Goal: Check status: Check status

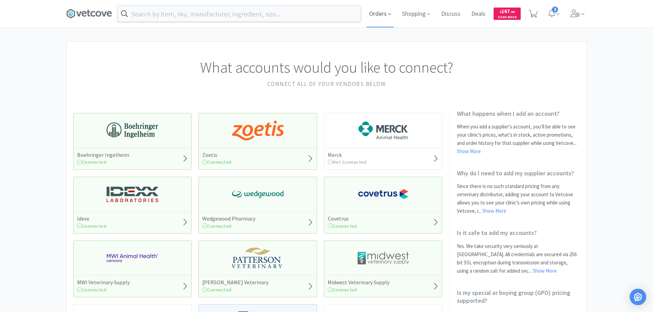
click at [390, 16] on icon at bounding box center [389, 14] width 3 height 6
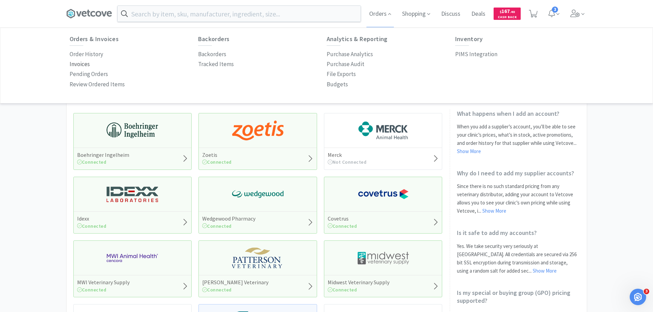
click at [88, 64] on p "Invoices" at bounding box center [80, 64] width 20 height 9
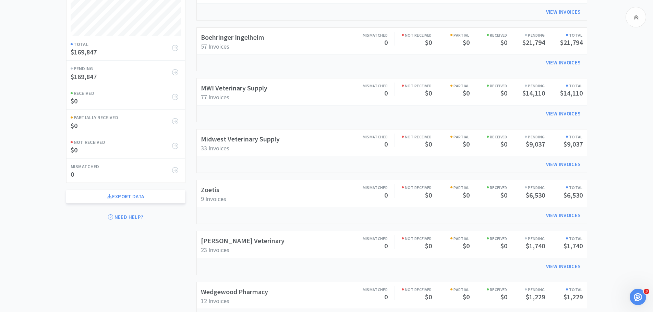
scroll to position [137, 0]
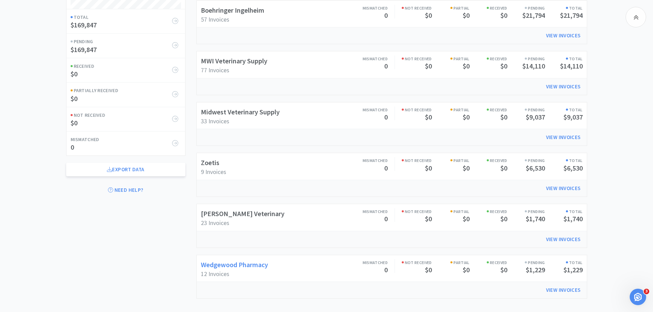
click at [249, 262] on link "Wedgewood Pharmacy" at bounding box center [234, 264] width 67 height 9
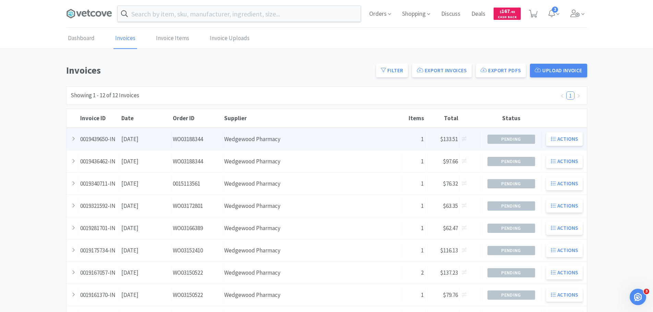
click at [207, 138] on div "Order ID WO03188344" at bounding box center [196, 139] width 51 height 17
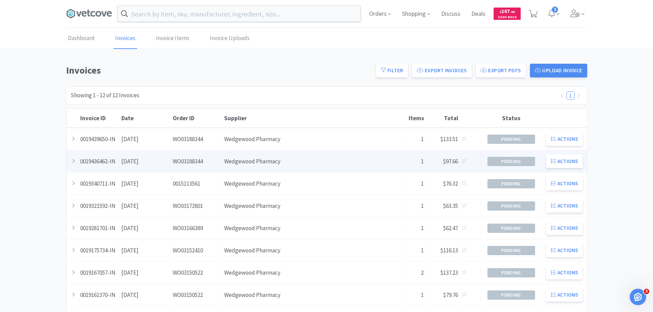
click at [190, 161] on div "Order ID WO03188344" at bounding box center [196, 161] width 51 height 17
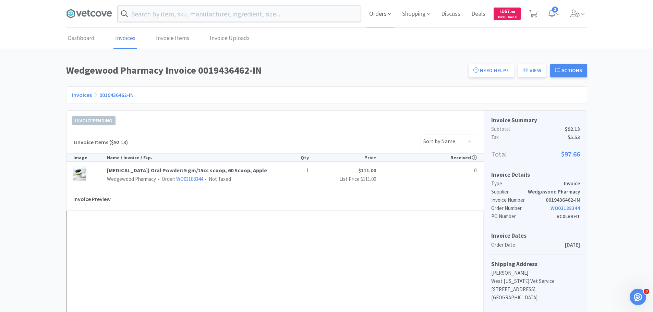
click at [387, 16] on span "Orders" at bounding box center [379, 13] width 27 height 27
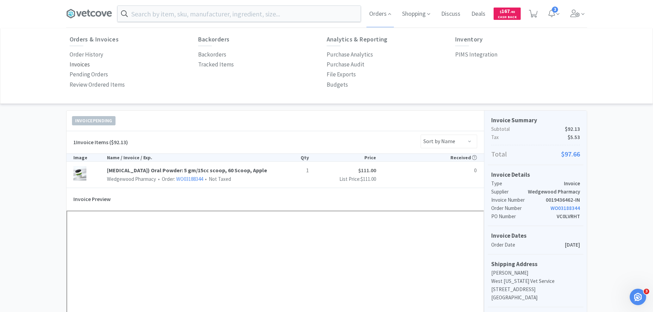
click at [85, 65] on p "Invoices" at bounding box center [80, 64] width 20 height 9
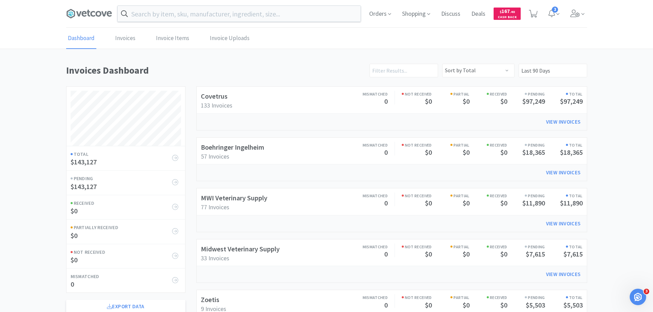
scroll to position [380, 521]
click at [248, 148] on link "Boehringer Ingelheim" at bounding box center [232, 147] width 63 height 9
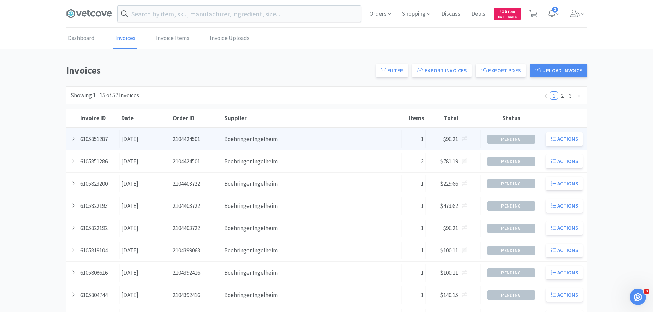
click at [202, 143] on div "Order ID 2104424501" at bounding box center [196, 139] width 51 height 17
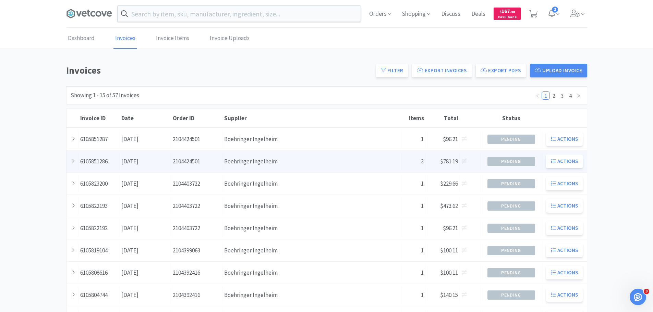
click at [182, 158] on div "Order ID 2104424501" at bounding box center [196, 161] width 51 height 17
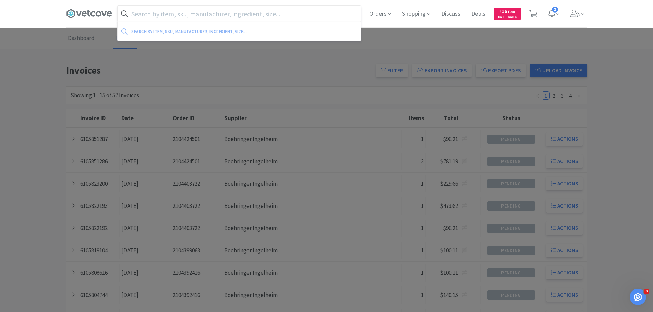
click at [135, 14] on input "text" at bounding box center [239, 14] width 243 height 16
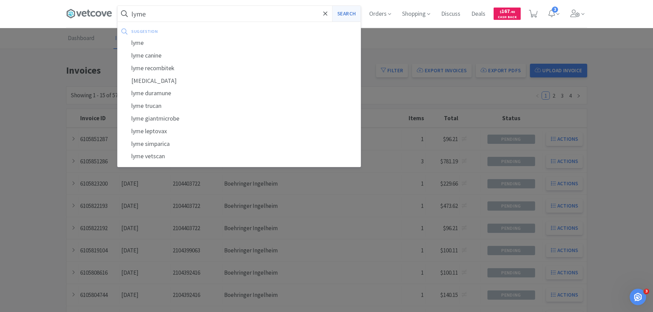
type input "lyme"
click at [355, 12] on button "Search" at bounding box center [346, 14] width 28 height 16
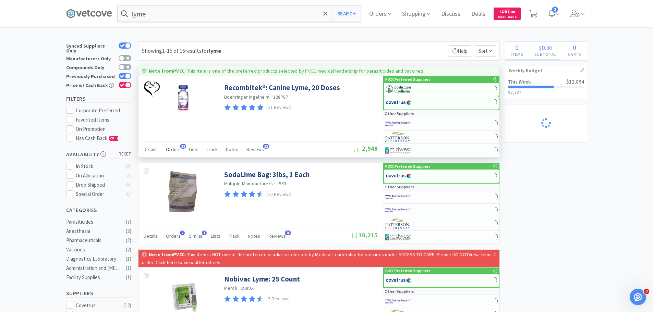
click at [174, 150] on span "Orders" at bounding box center [173, 149] width 15 height 6
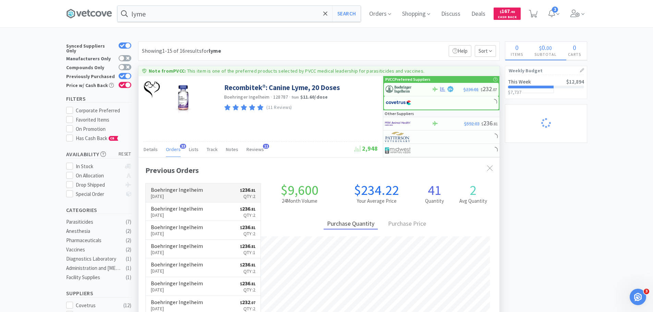
scroll to position [184, 361]
click at [181, 193] on p "[DATE]" at bounding box center [177, 197] width 52 height 8
